Goal: Entertainment & Leisure: Consume media (video, audio)

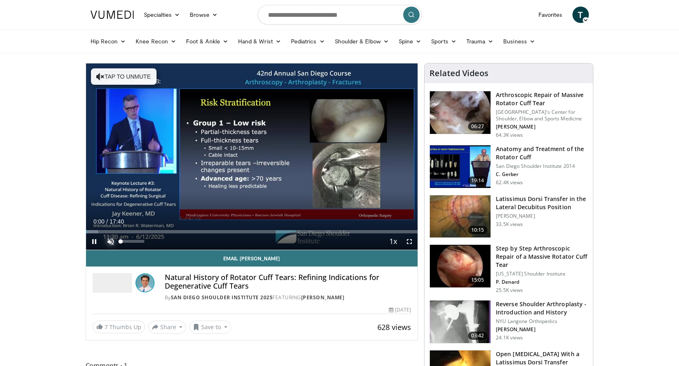
click at [112, 244] on span "Video Player" at bounding box center [110, 242] width 16 height 16
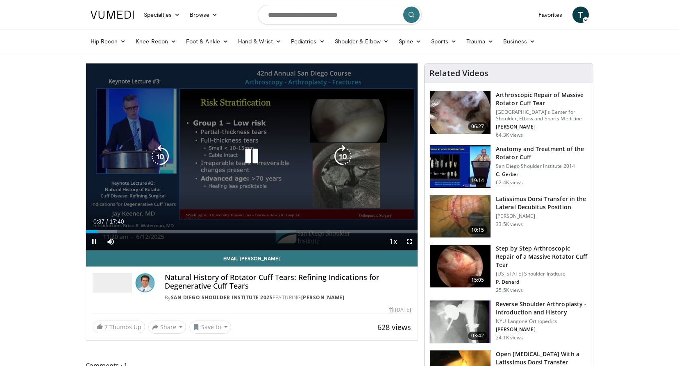
drag, startPoint x: 245, startPoint y: 155, endPoint x: 249, endPoint y: 155, distance: 4.1
click at [249, 155] on icon "Video Player" at bounding box center [251, 156] width 23 height 23
